Goal: Task Accomplishment & Management: Manage account settings

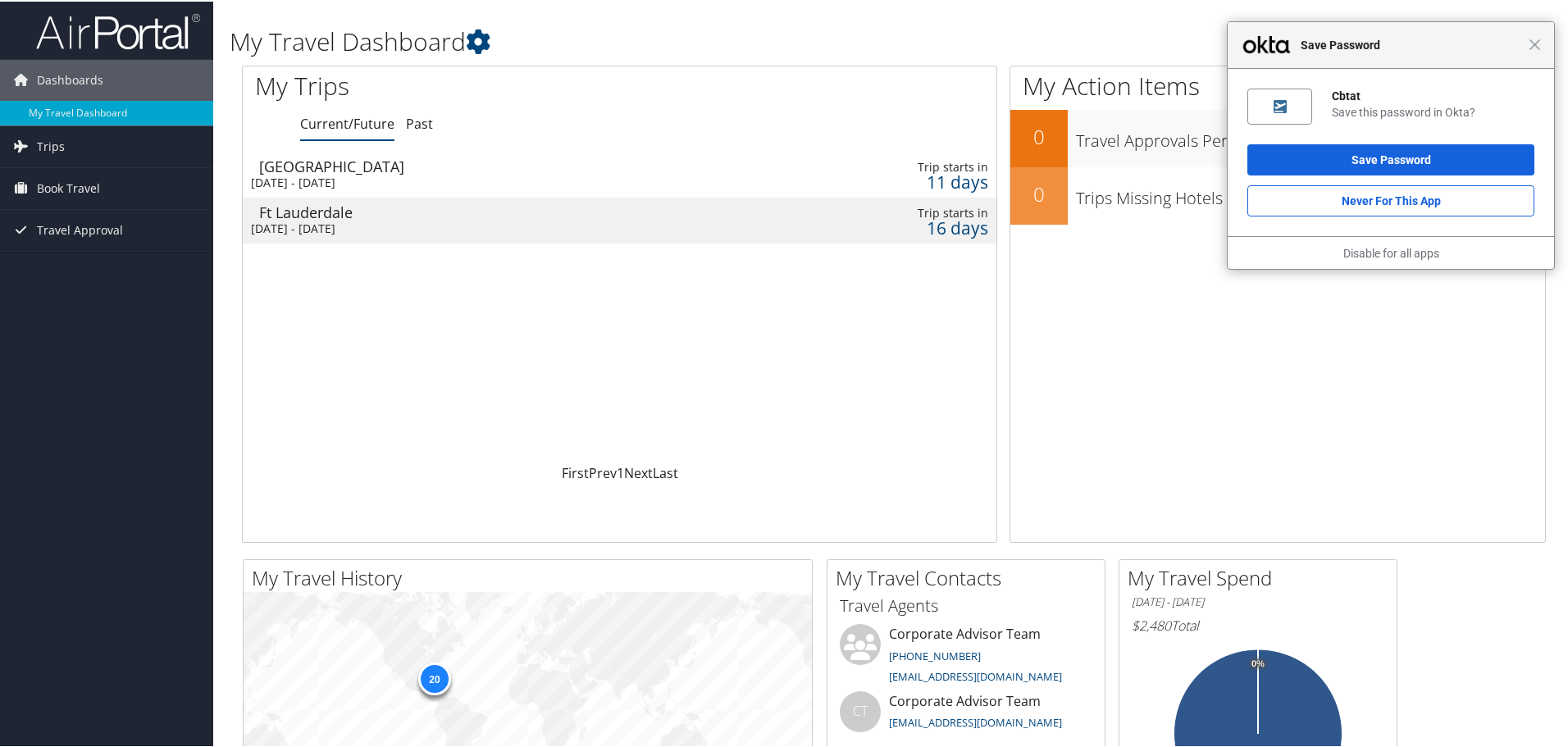
click at [567, 224] on div "[DATE] - [DATE]" at bounding box center [479, 227] width 456 height 15
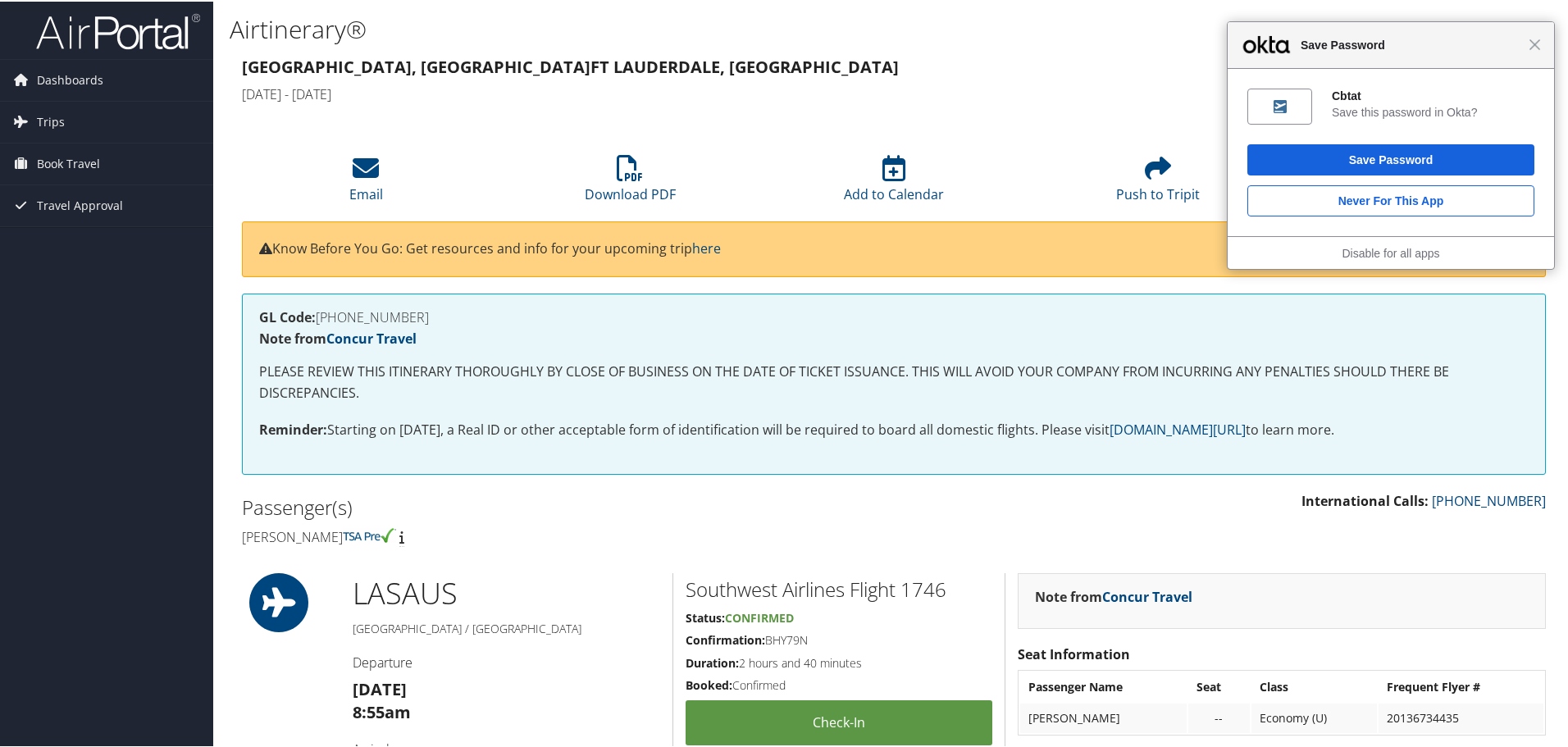
click at [1535, 35] on div "Close Save Password" at bounding box center [1391, 44] width 326 height 47
click at [868, 172] on li "Add to Calendar" at bounding box center [894, 178] width 264 height 66
drag, startPoint x: 1529, startPoint y: 46, endPoint x: 1518, endPoint y: 48, distance: 11.2
click at [1531, 46] on span "Close" at bounding box center [1528, 42] width 12 height 12
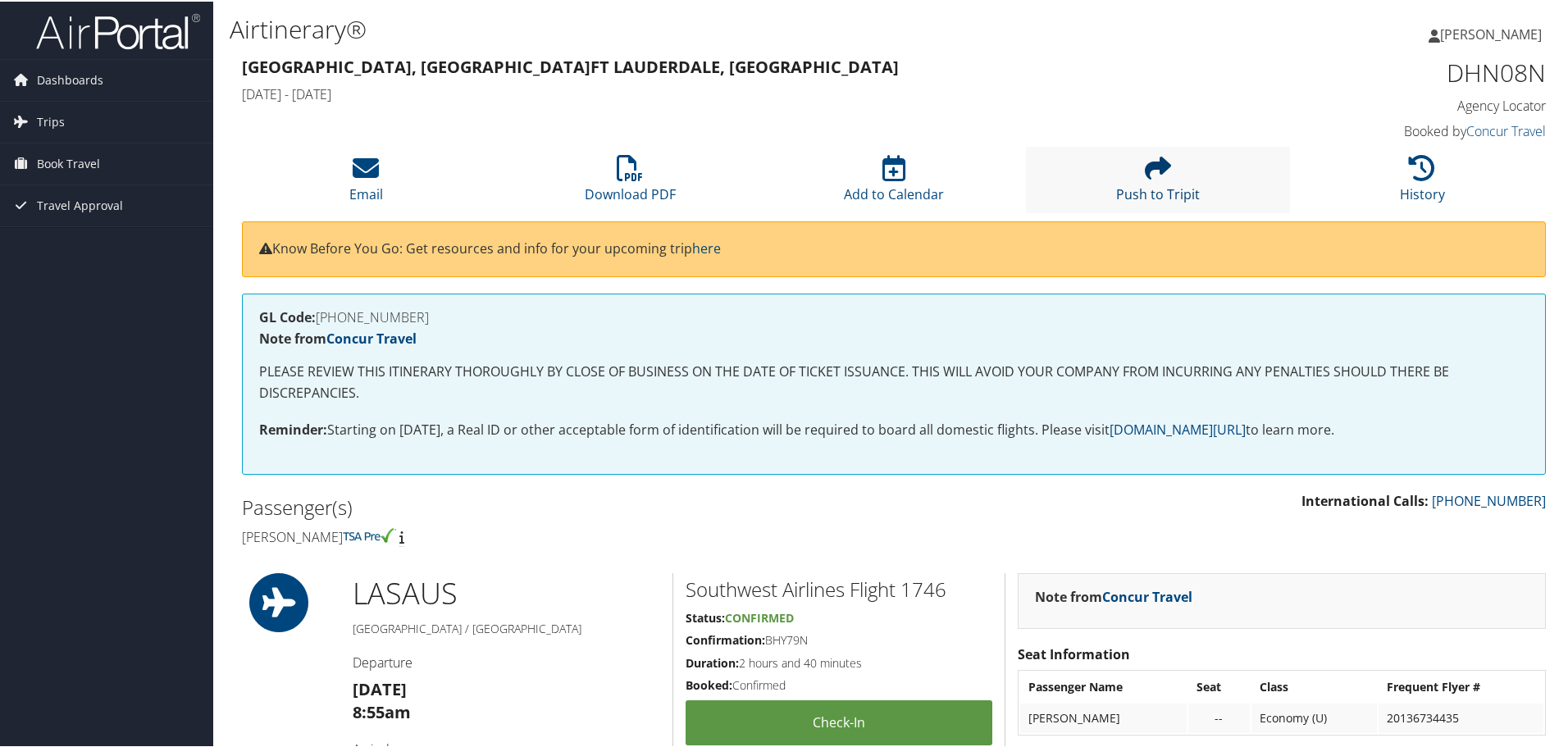
click at [1166, 174] on icon at bounding box center [1158, 167] width 26 height 26
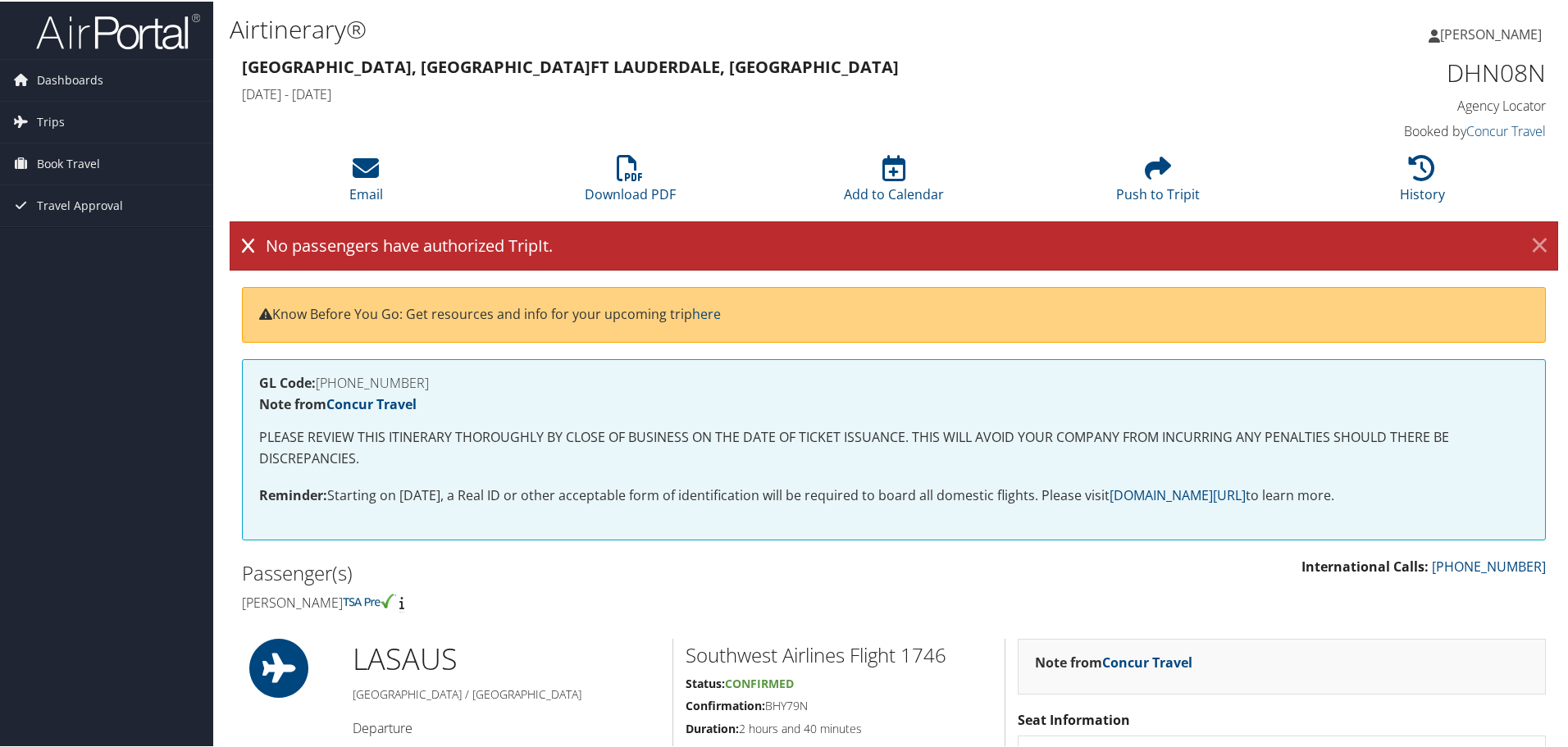
click at [1528, 242] on link "×" at bounding box center [1540, 244] width 28 height 33
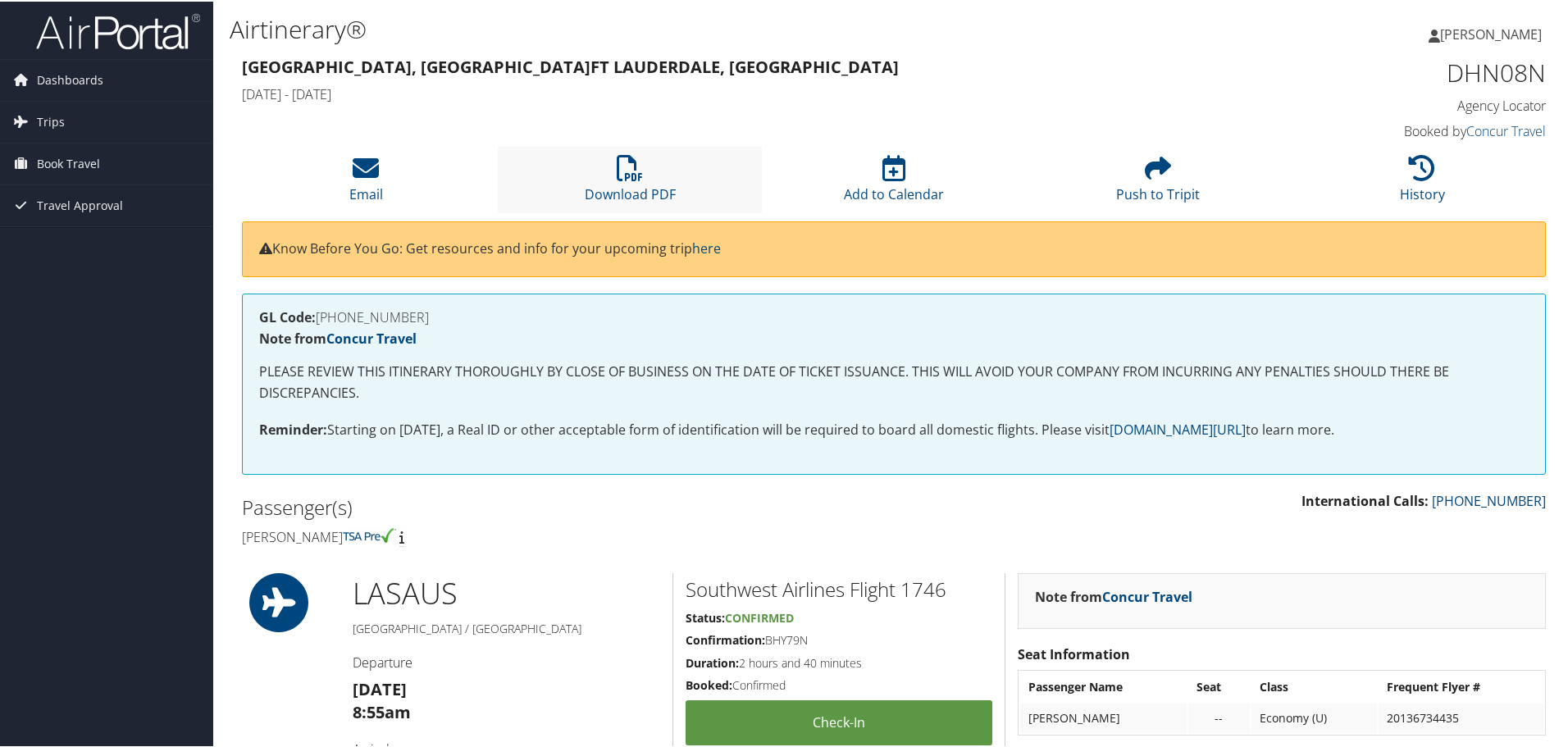
click at [612, 177] on li "Download PDF" at bounding box center [630, 178] width 264 height 66
click at [911, 167] on li "Add to Calendar" at bounding box center [894, 178] width 264 height 66
drag, startPoint x: 892, startPoint y: 173, endPoint x: 876, endPoint y: 73, distance: 101.3
click at [876, 73] on h3 "[GEOGRAPHIC_DATA], [GEOGRAPHIC_DATA] Ft Lauderdale, [GEOGRAPHIC_DATA]" at bounding box center [728, 65] width 972 height 23
click at [892, 180] on li "Add to Calendar" at bounding box center [894, 178] width 264 height 66
